Goal: Task Accomplishment & Management: Use online tool/utility

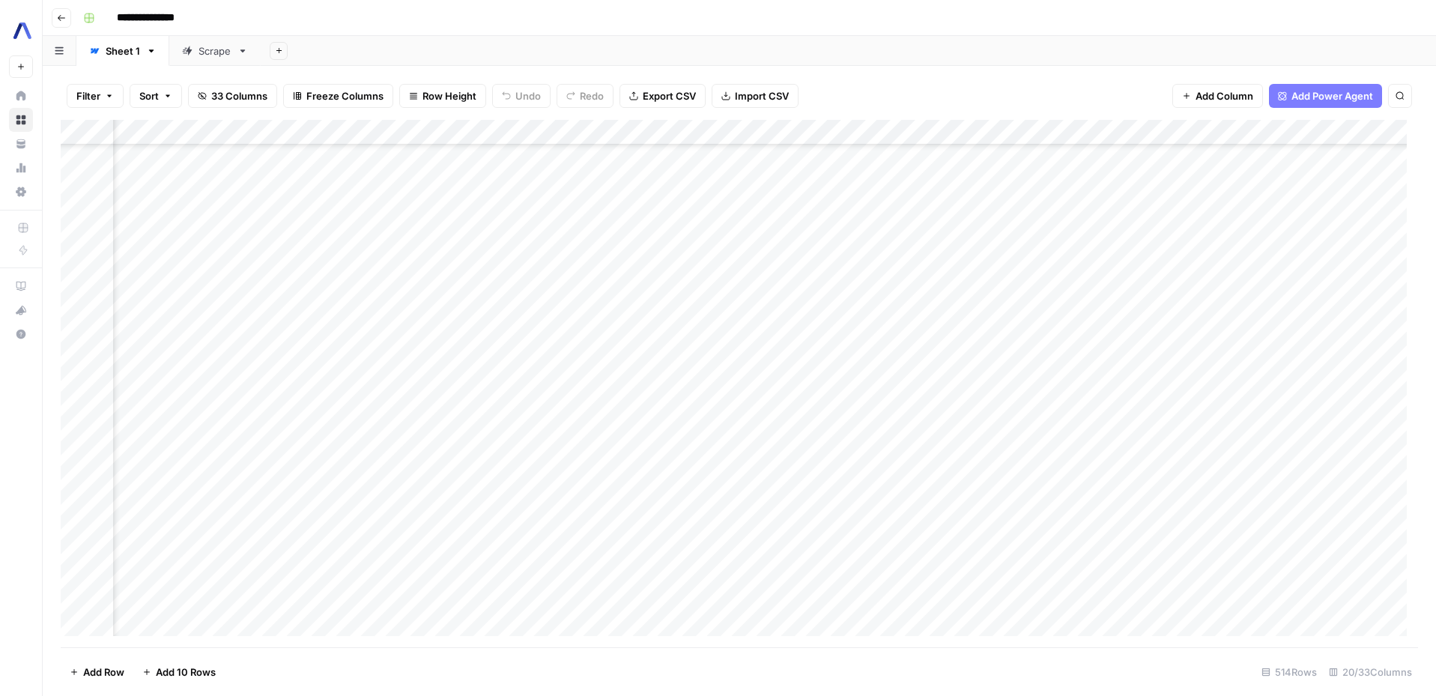
scroll to position [2261, 830]
click at [512, 595] on div "Add Column" at bounding box center [739, 383] width 1357 height 527
click at [1099, 590] on div "Add Column" at bounding box center [739, 383] width 1357 height 527
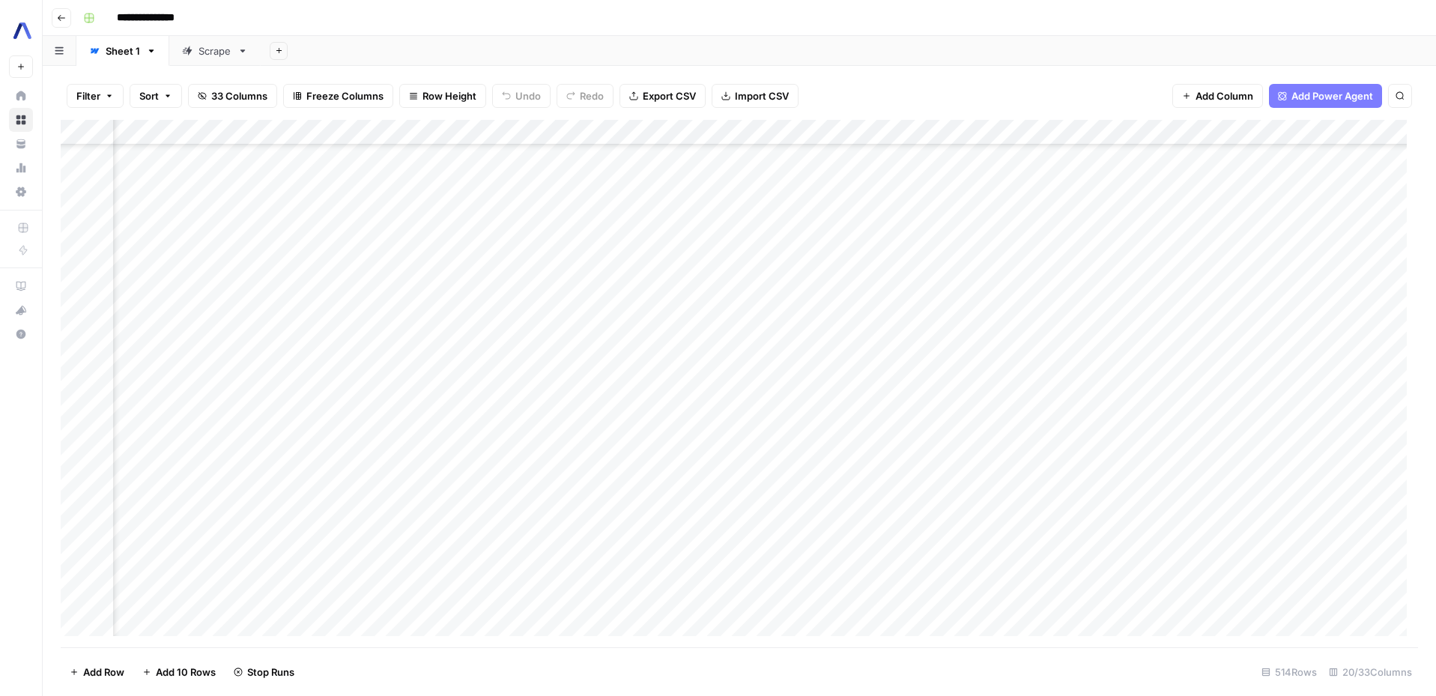
scroll to position [9780, 1276]
click at [563, 591] on div "Add Column" at bounding box center [739, 383] width 1357 height 527
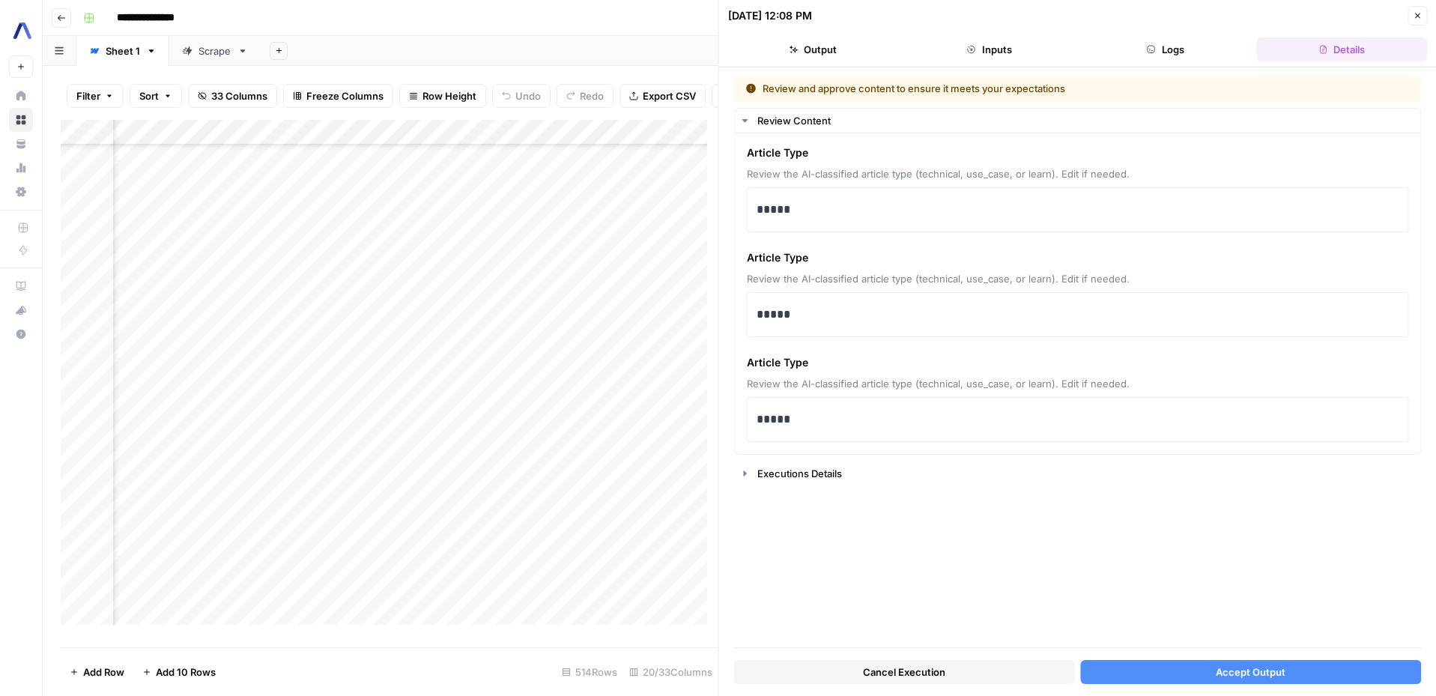
click at [1166, 667] on button "Accept Output" at bounding box center [1250, 672] width 341 height 24
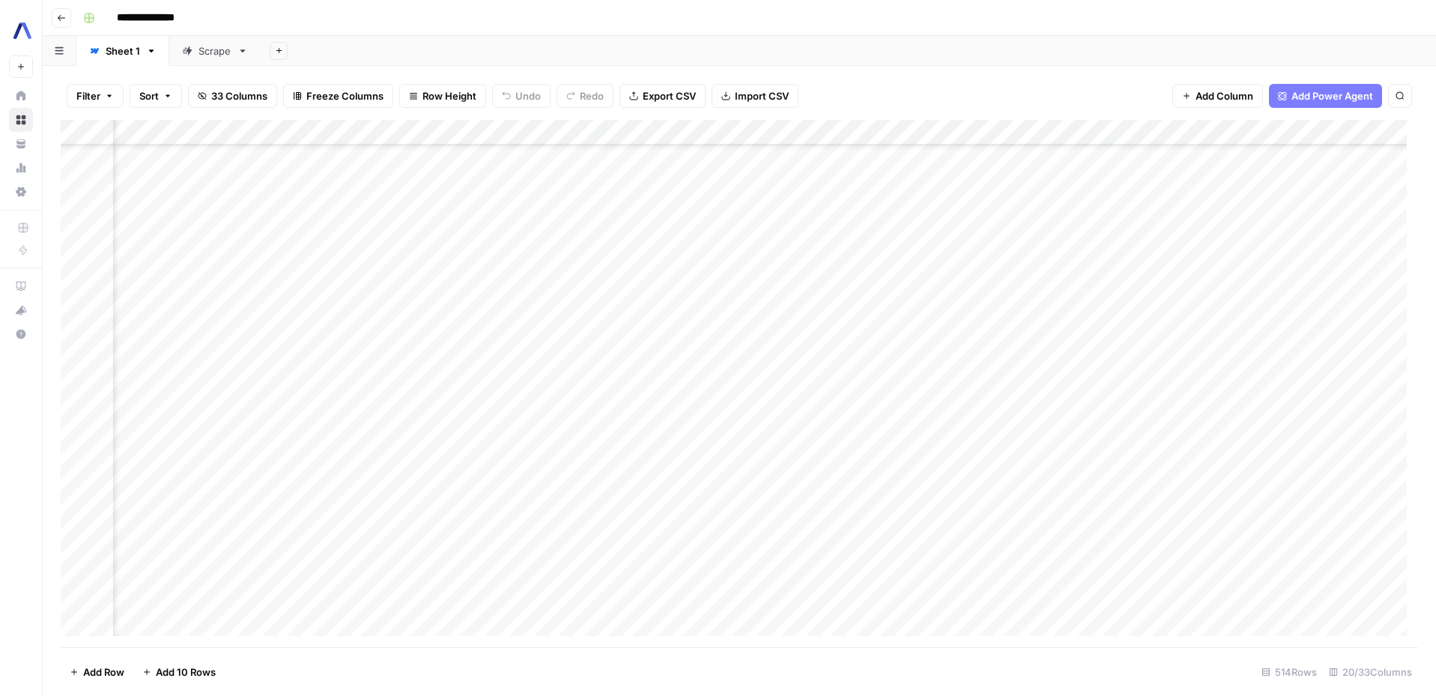
click at [566, 590] on div "Add Column" at bounding box center [739, 383] width 1357 height 527
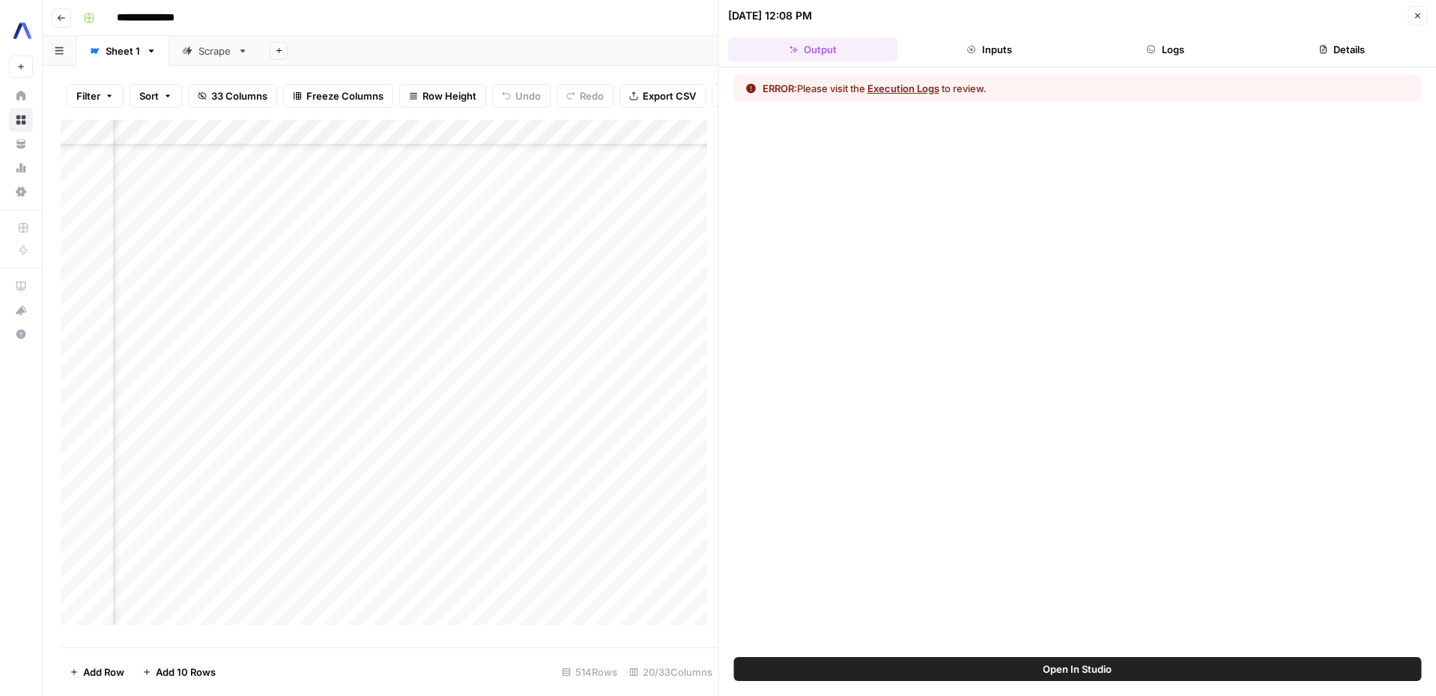
click at [909, 92] on button "Execution Logs" at bounding box center [903, 88] width 72 height 15
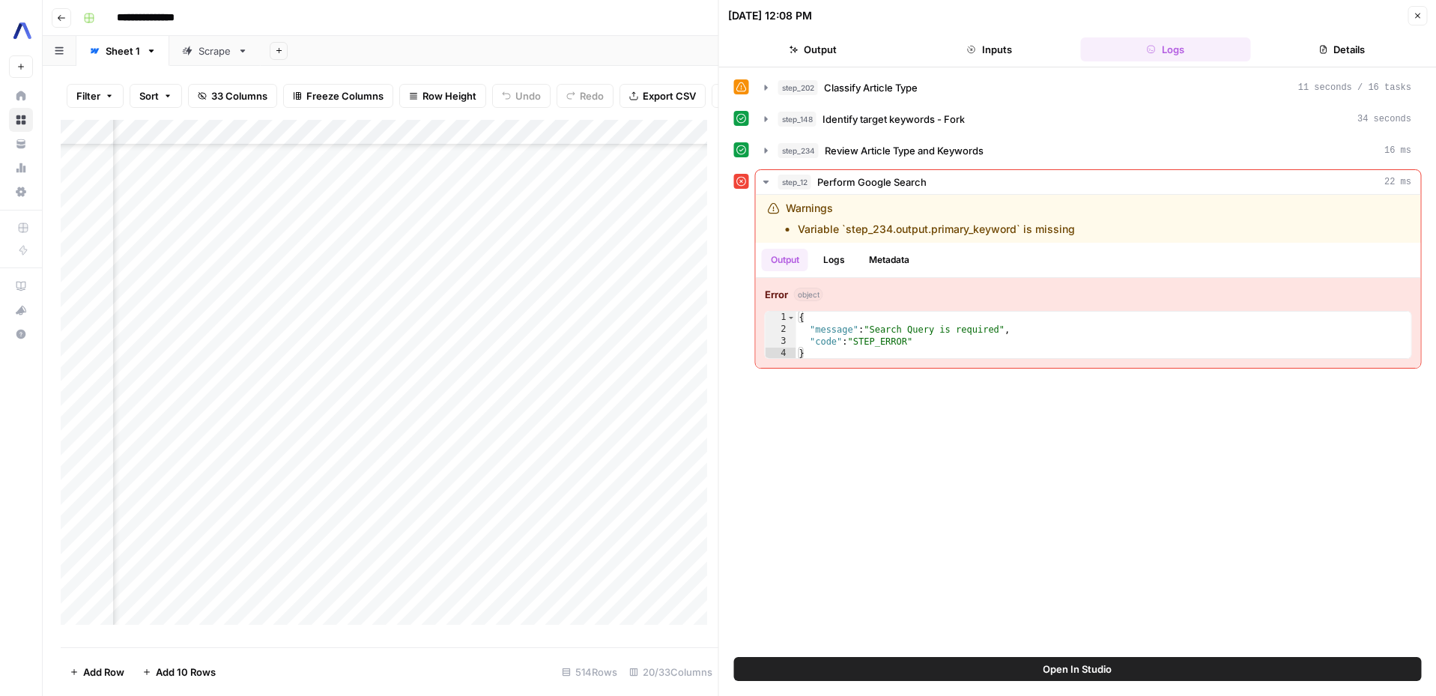
click at [625, 143] on div "Add Column" at bounding box center [390, 378] width 658 height 516
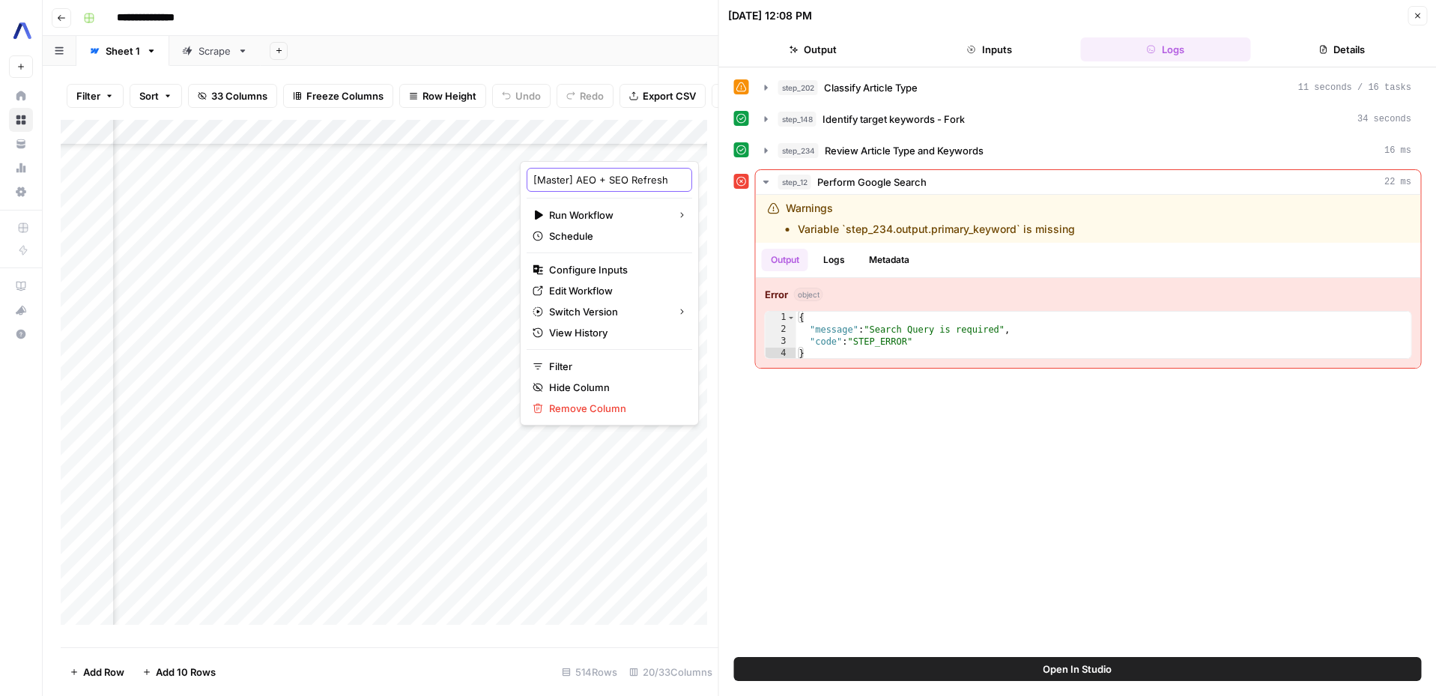
click at [605, 177] on input "[Master] AEO + SEO Refresh" at bounding box center [609, 179] width 152 height 15
